Goal: Task Accomplishment & Management: Use online tool/utility

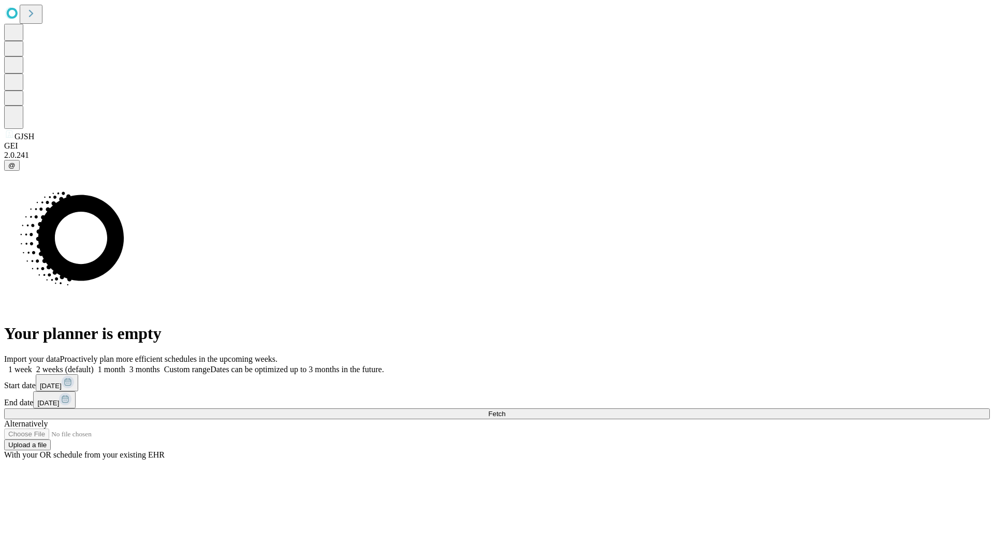
click at [505, 410] on span "Fetch" at bounding box center [496, 414] width 17 height 8
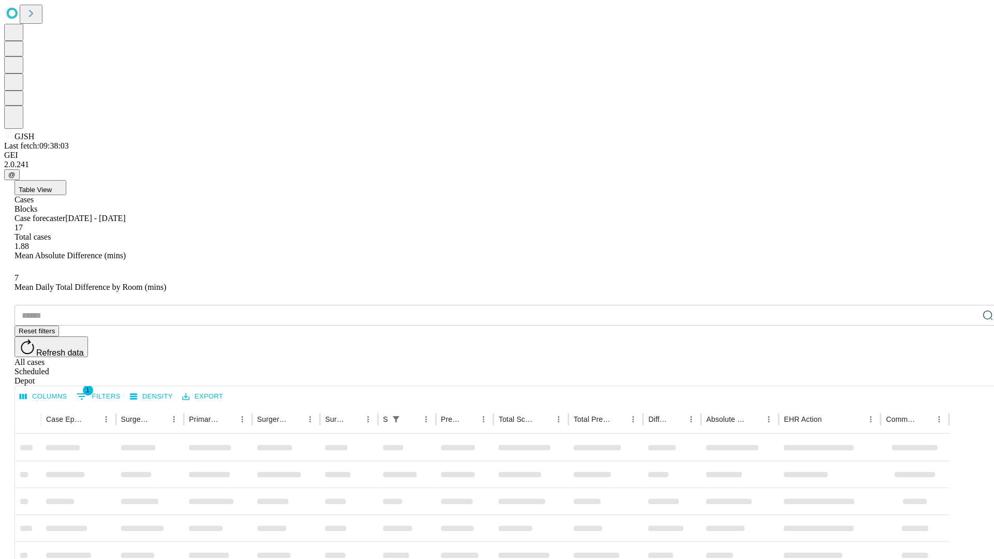
click at [967, 377] on div "Depot" at bounding box center [508, 381] width 986 height 9
